Goal: Transaction & Acquisition: Purchase product/service

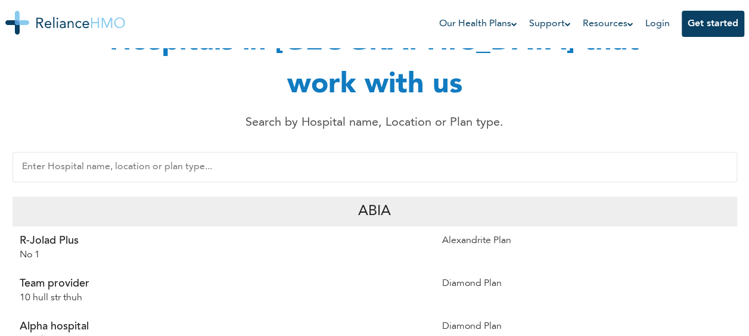
click at [382, 152] on input "text" at bounding box center [375, 167] width 725 height 30
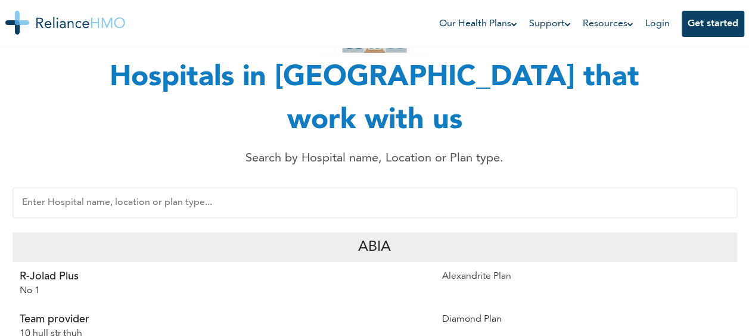
scroll to position [60, 0]
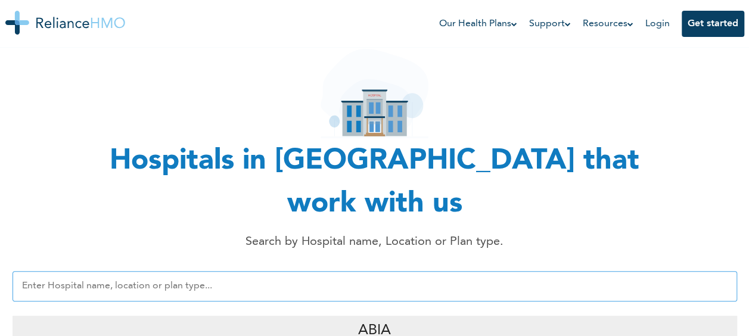
click at [332, 271] on input "text" at bounding box center [375, 286] width 725 height 30
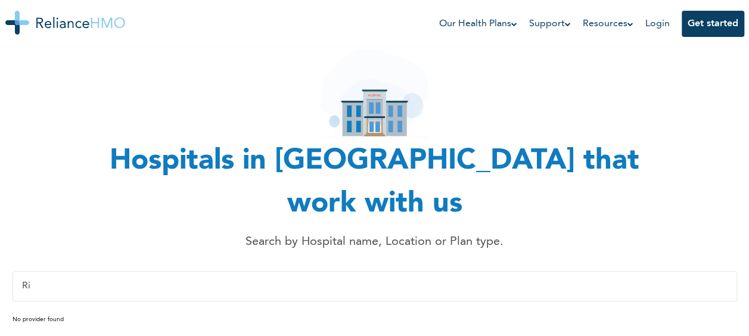
type input "R"
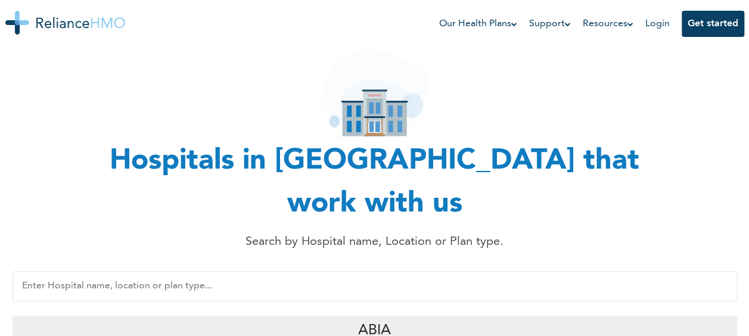
click at [361, 320] on p "Abia" at bounding box center [374, 330] width 33 height 21
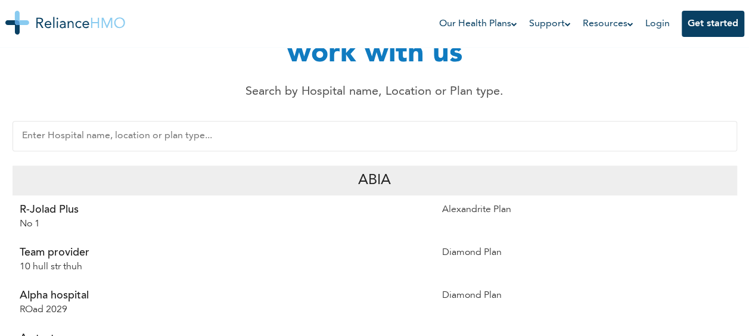
scroll to position [162, 0]
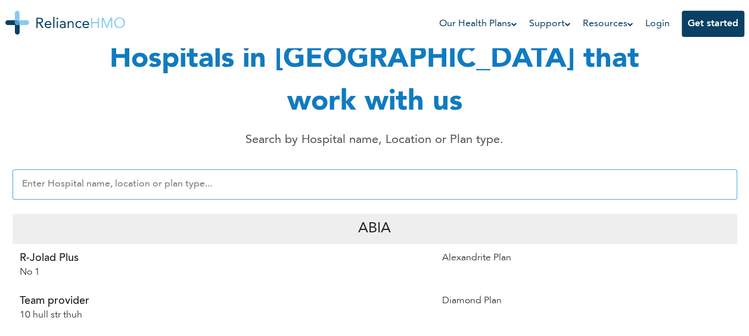
click at [390, 169] on input "text" at bounding box center [375, 184] width 725 height 30
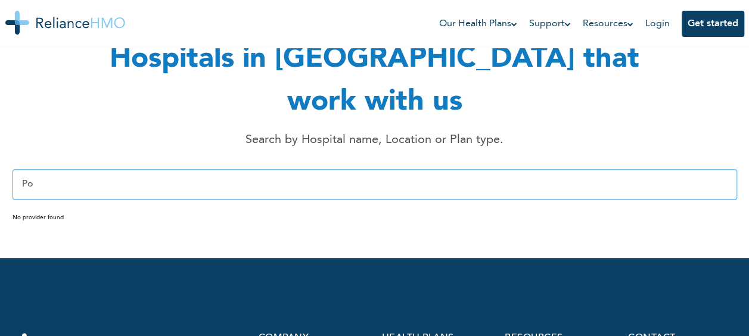
type input "P"
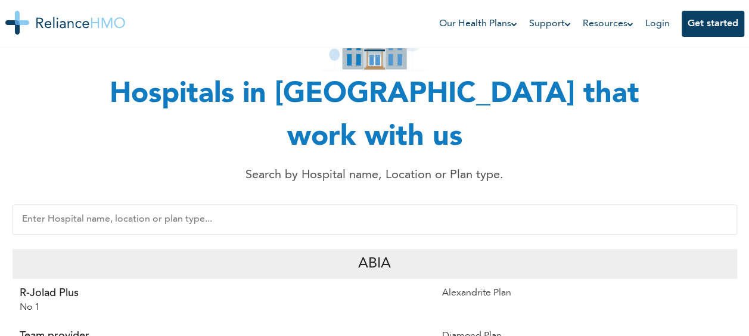
scroll to position [179, 0]
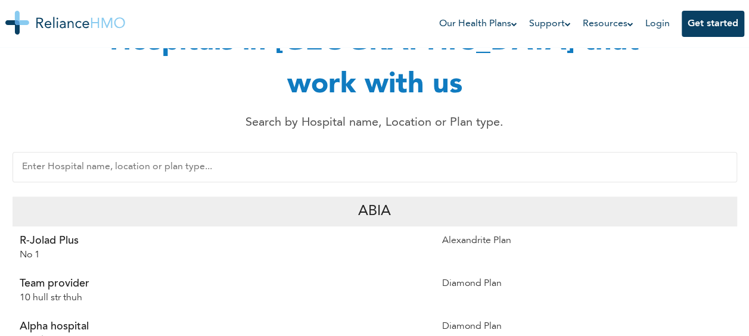
click at [364, 201] on p "Abia" at bounding box center [374, 211] width 33 height 21
click at [370, 201] on p "Abia" at bounding box center [374, 211] width 33 height 21
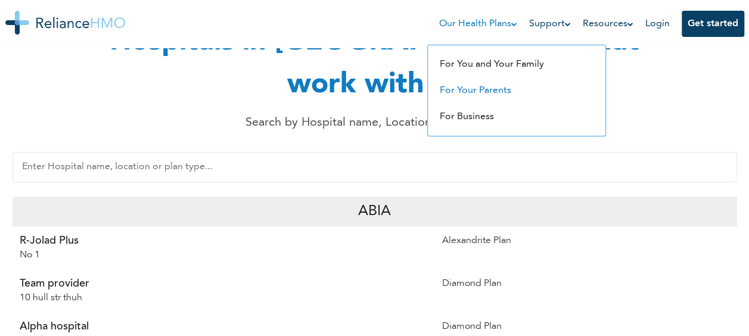
click at [476, 91] on link "For Your Parents" at bounding box center [476, 91] width 72 height 10
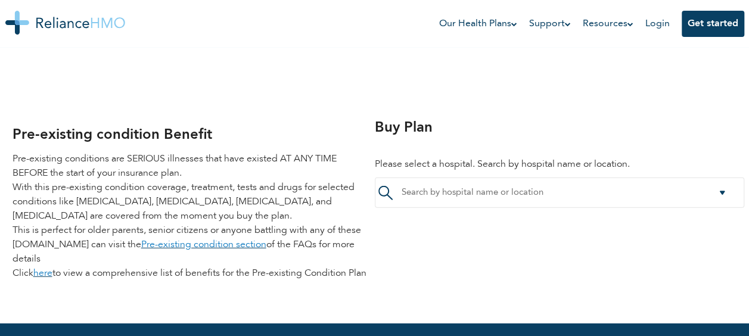
scroll to position [1431, 0]
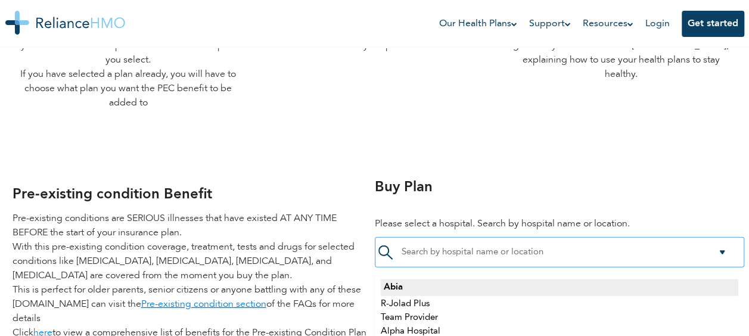
click at [723, 253] on div at bounding box center [560, 252] width 370 height 30
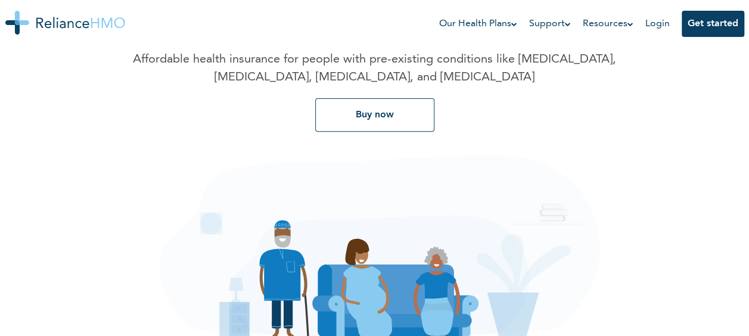
scroll to position [0, 0]
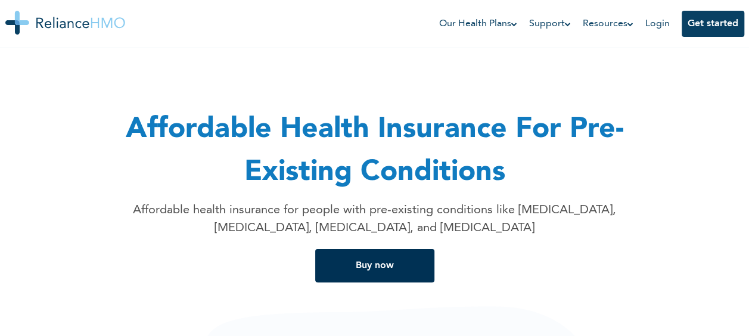
click at [370, 271] on button "Buy now" at bounding box center [374, 265] width 119 height 33
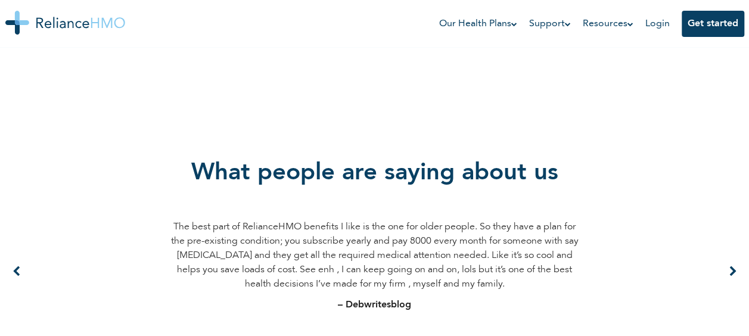
scroll to position [887, 0]
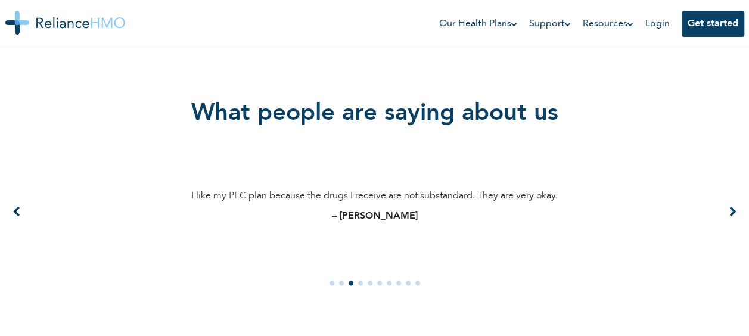
click at [741, 209] on div "What people are saying about us I’m enjoying my PEC plan because of the swift r…" at bounding box center [374, 188] width 739 height 271
click at [732, 210] on icon at bounding box center [734, 212] width 8 height 11
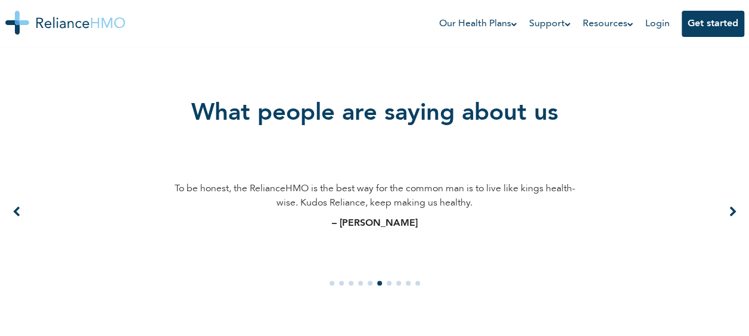
click at [732, 210] on icon at bounding box center [734, 212] width 8 height 11
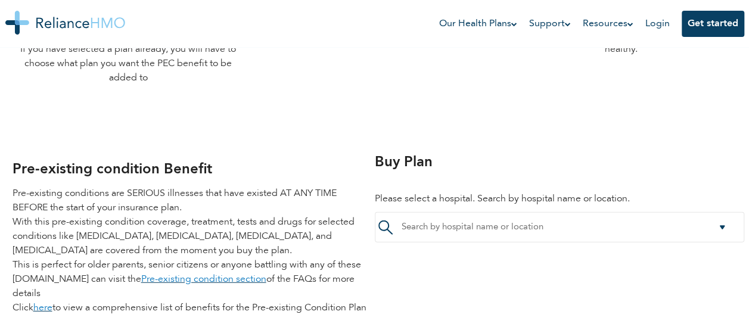
scroll to position [1483, 0]
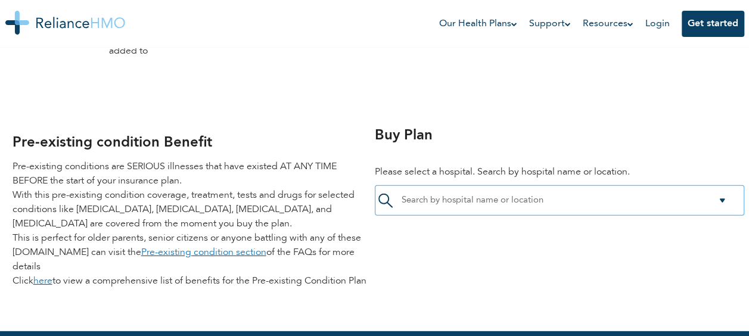
click at [503, 194] on div at bounding box center [560, 200] width 370 height 30
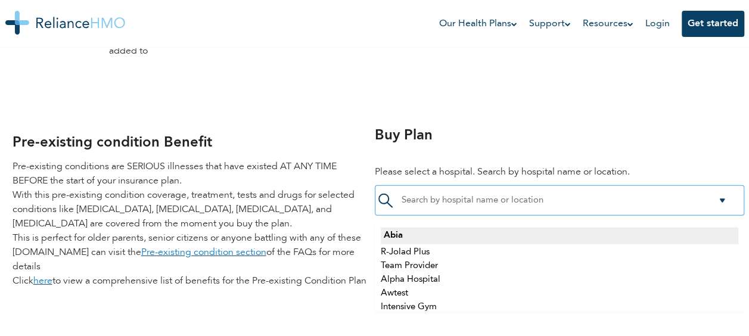
click at [723, 197] on div at bounding box center [560, 200] width 370 height 30
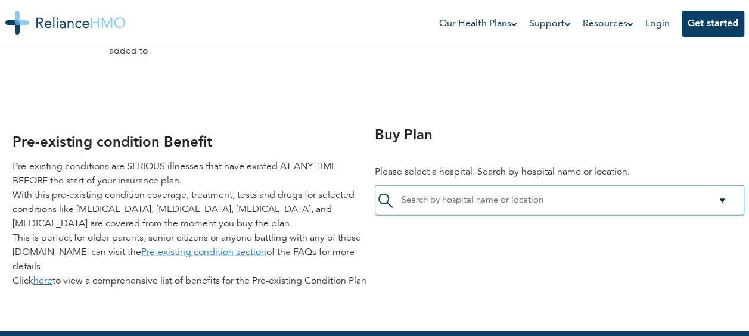
click at [723, 200] on div at bounding box center [560, 200] width 370 height 30
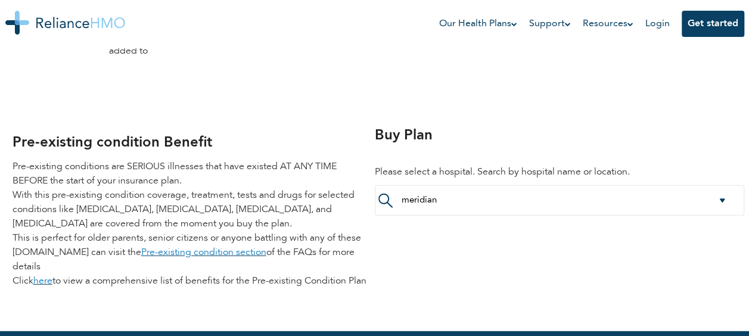
type input "meridian"
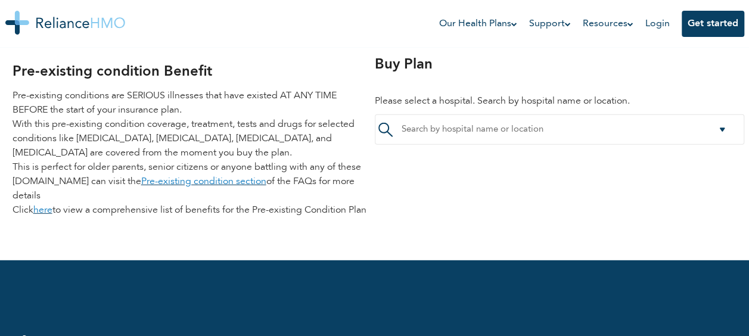
scroll to position [1494, 0]
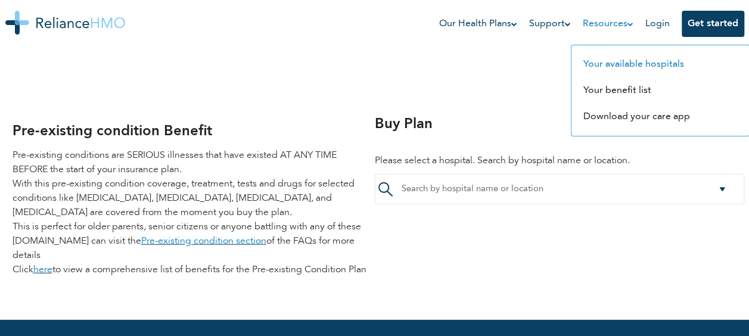
click at [626, 66] on link "Your available hospitals" at bounding box center [634, 65] width 101 height 10
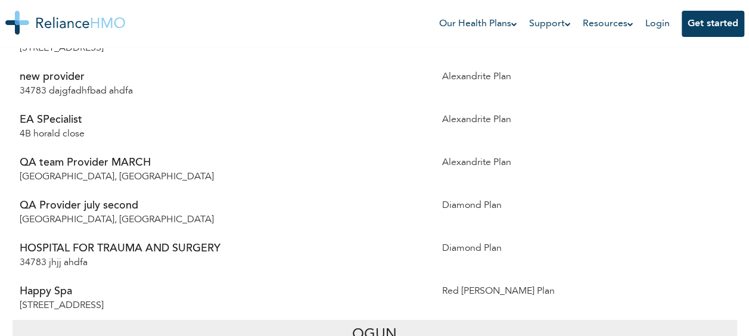
scroll to position [6380, 0]
